Goal: Task Accomplishment & Management: Manage account settings

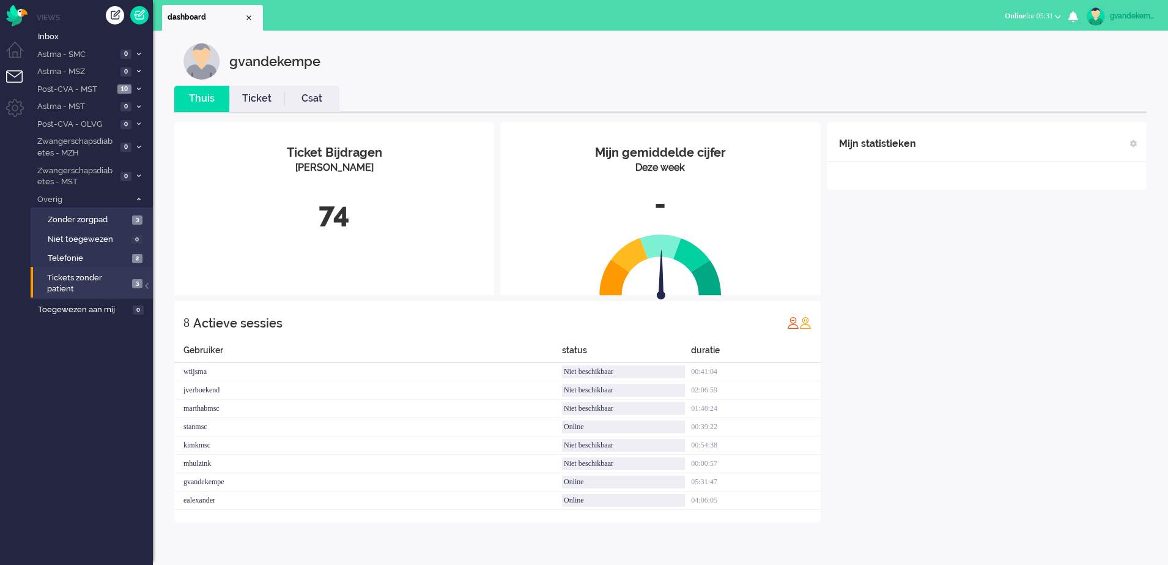
click at [983, 350] on div "Mijn statistieken + Statistieken toevoegen Bel tijd (gemiddelde dag) Wrapup tij…" at bounding box center [987, 321] width 320 height 399
click at [1002, 316] on div "Mijn statistieken + Statistieken toevoegen Bel tijd (gemiddelde dag) Wrapup tij…" at bounding box center [987, 321] width 320 height 399
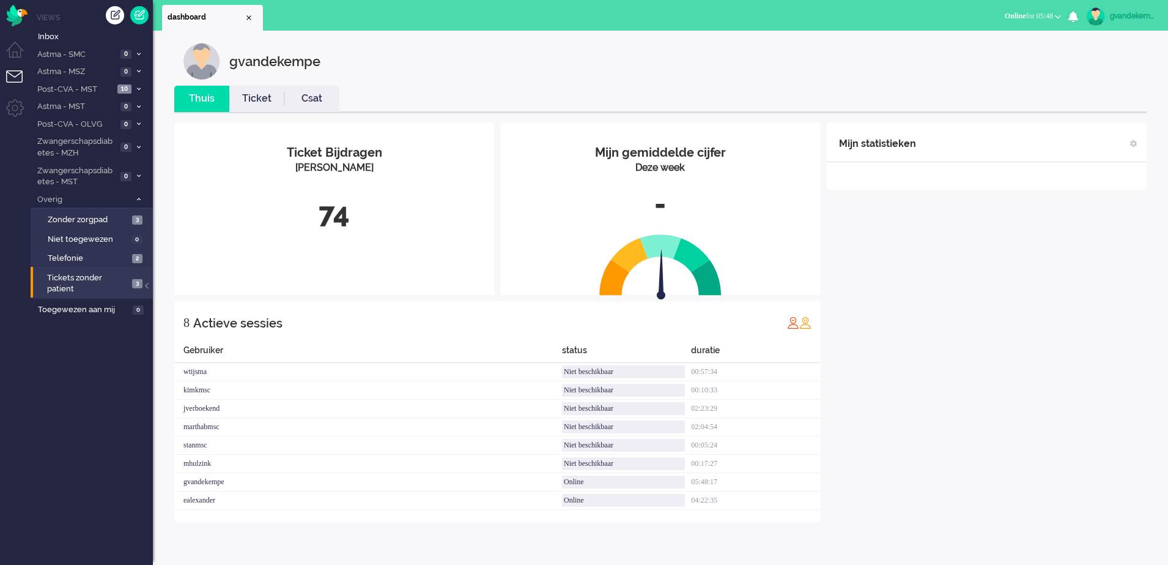
click at [1002, 316] on div "Mijn statistieken + Statistieken toevoegen Bel tijd (gemiddelde dag) Wrapup tij…" at bounding box center [987, 321] width 320 height 399
click at [939, 347] on div "Mijn statistieken + Statistieken toevoegen Bel tijd (gemiddelde dag) Wrapup tij…" at bounding box center [987, 321] width 320 height 399
click at [939, 347] on div "Mijn statistieken + Statistieken toevoegen Bel tijd (gemiddelde dag) Wrapup tij…" at bounding box center [987, 312] width 320 height 381
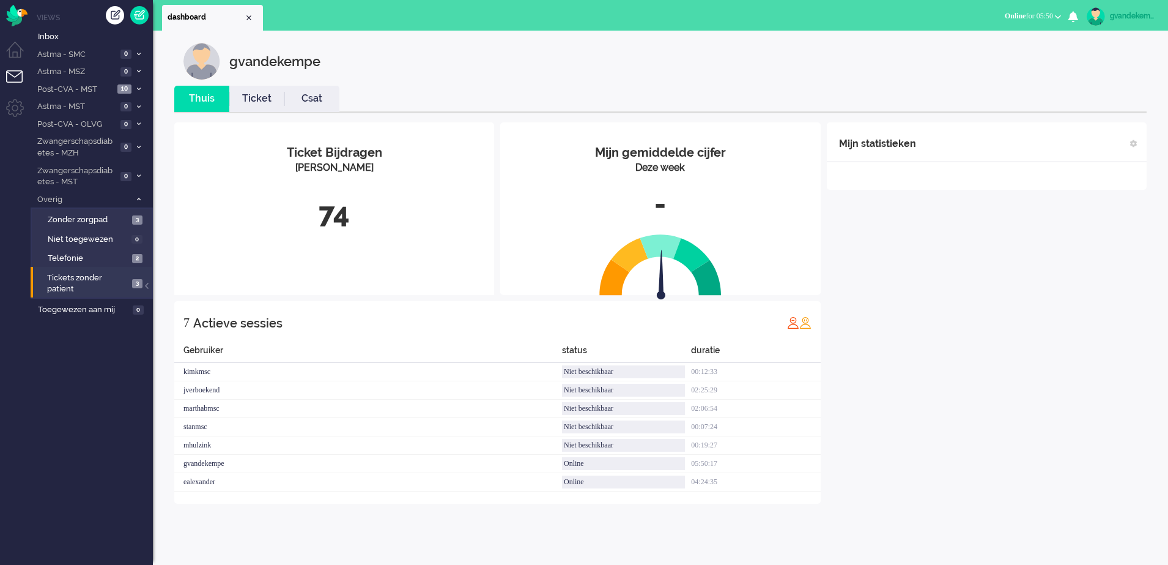
click at [939, 347] on div "Mijn statistieken + Statistieken toevoegen Bel tijd (gemiddelde dag) Wrapup tij…" at bounding box center [987, 312] width 320 height 381
click at [1124, 15] on div "gvandekempe" at bounding box center [1133, 16] width 46 height 12
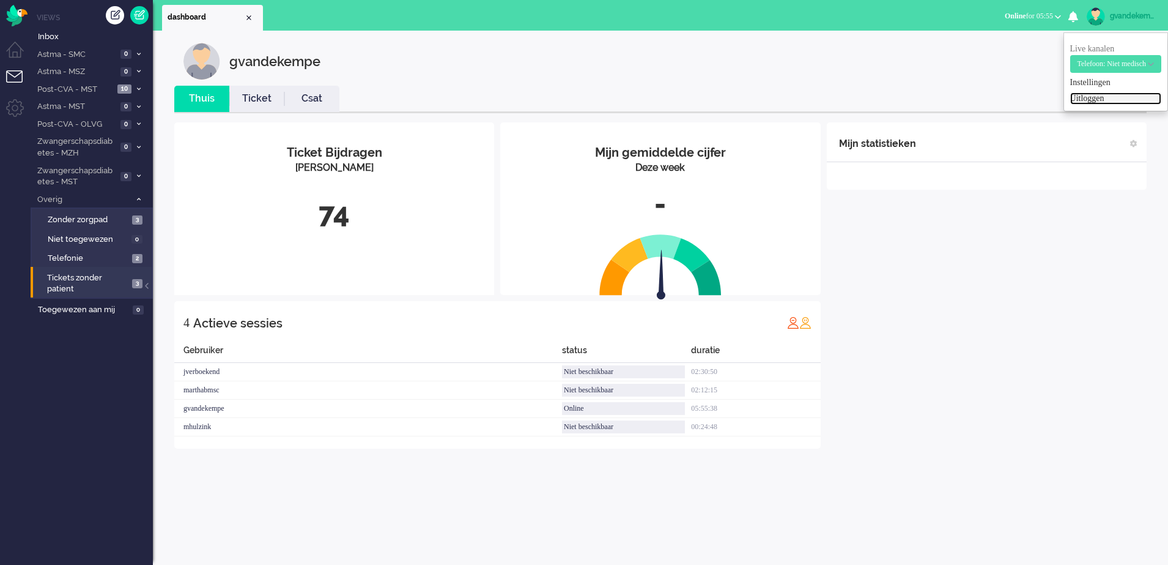
click at [1073, 98] on link "Uitloggen" at bounding box center [1115, 98] width 91 height 12
